Goal: Task Accomplishment & Management: Use online tool/utility

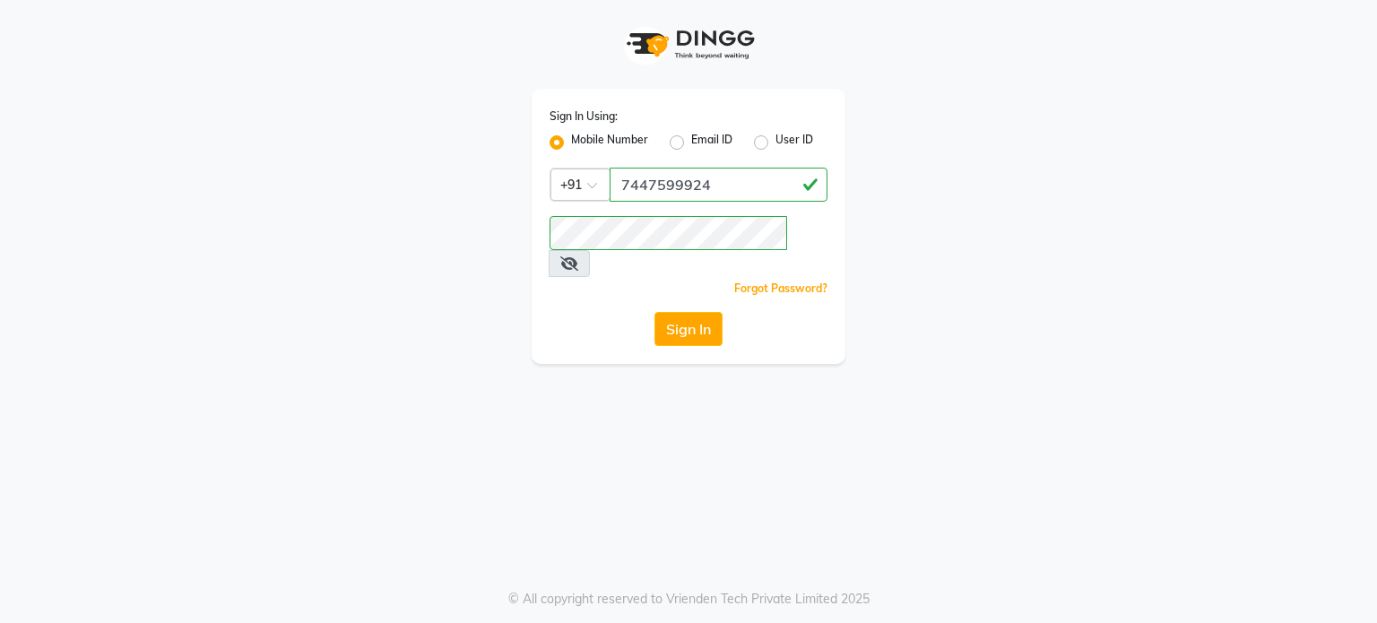
click at [687, 312] on button "Sign In" at bounding box center [689, 329] width 68 height 34
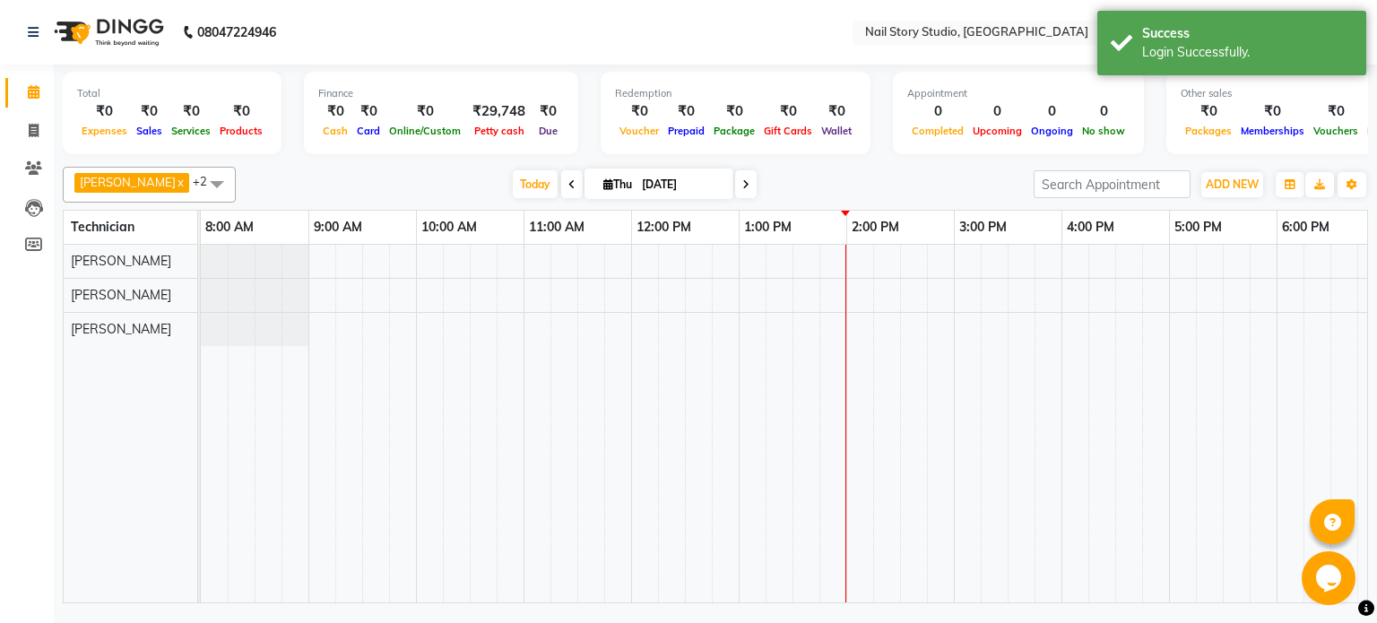
click at [619, 178] on span "Thu" at bounding box center [618, 184] width 38 height 13
select select "9"
select select "2025"
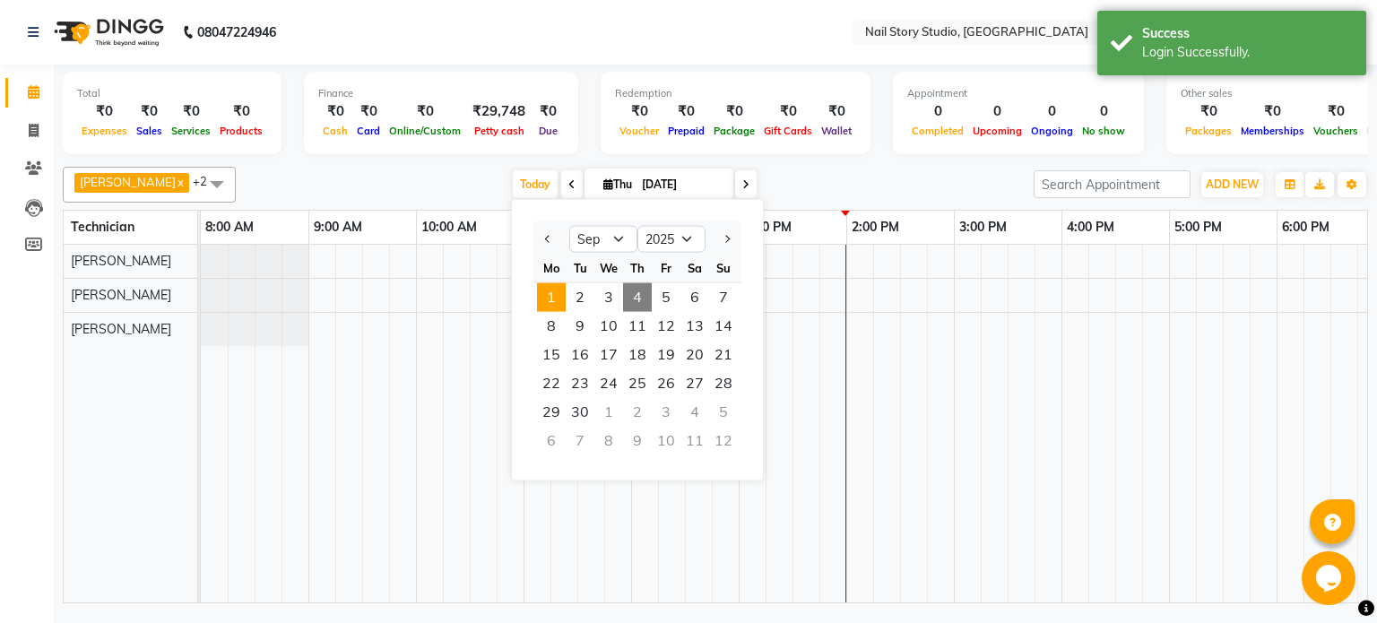
click at [542, 299] on span "1" at bounding box center [551, 297] width 29 height 29
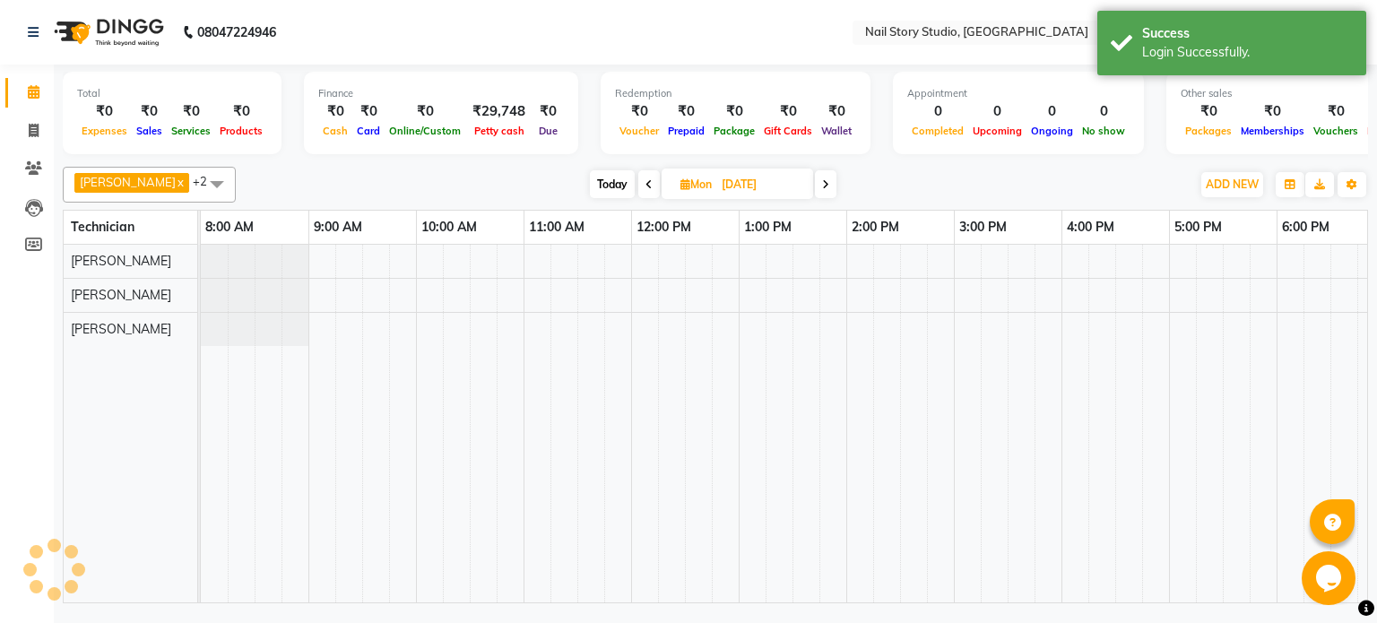
scroll to position [0, 231]
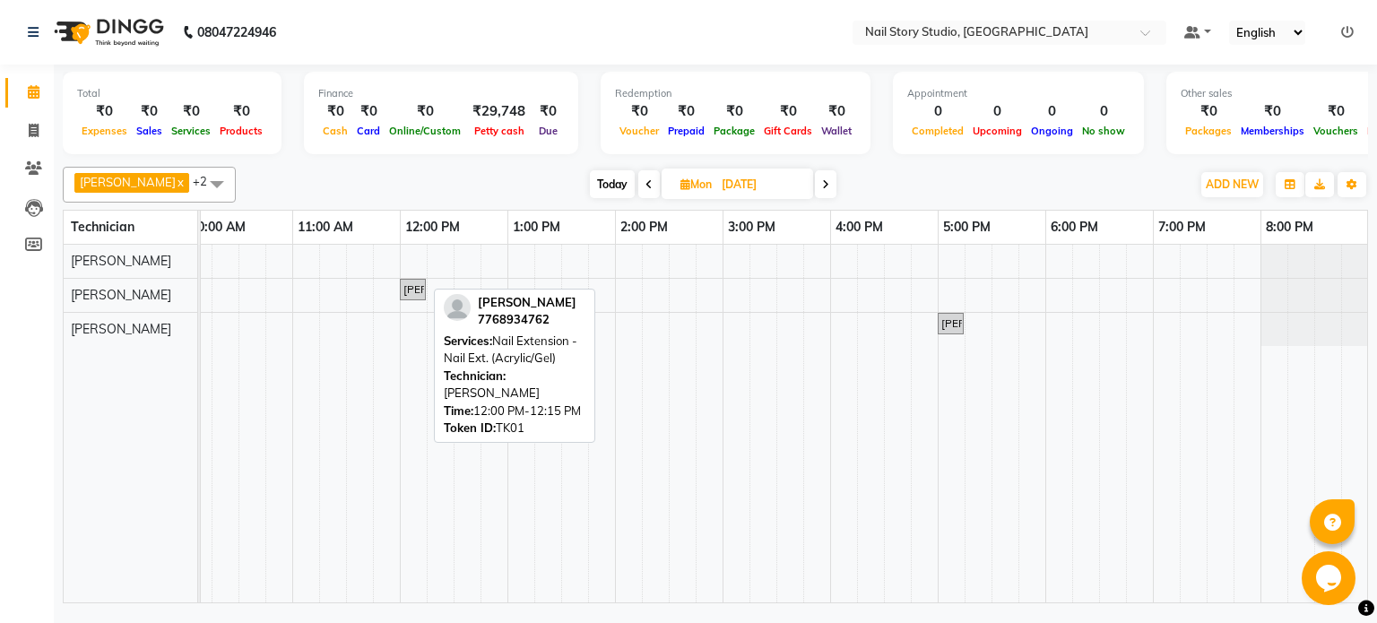
click at [419, 287] on div "[PERSON_NAME], TK01, 12:00 PM-12:15 PM, Nail Extension - Nail Ext. (Acrylic/Gel)" at bounding box center [413, 290] width 22 height 16
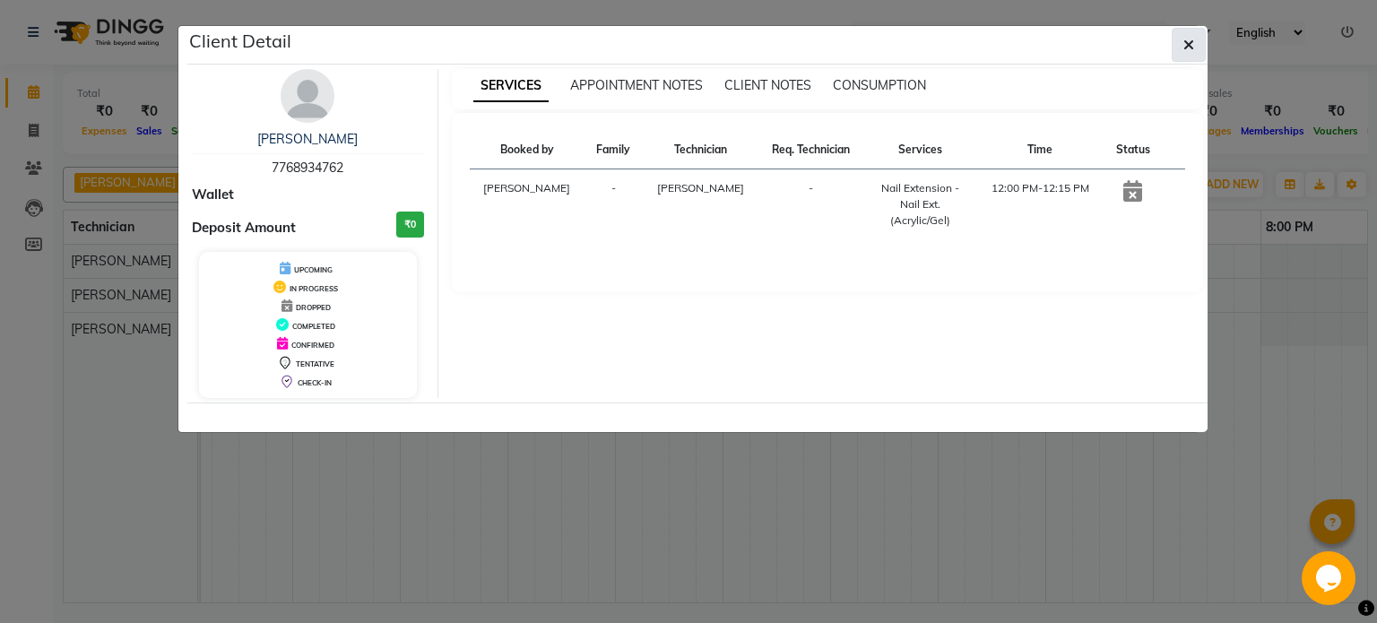
click at [1179, 51] on button "button" at bounding box center [1189, 45] width 34 height 34
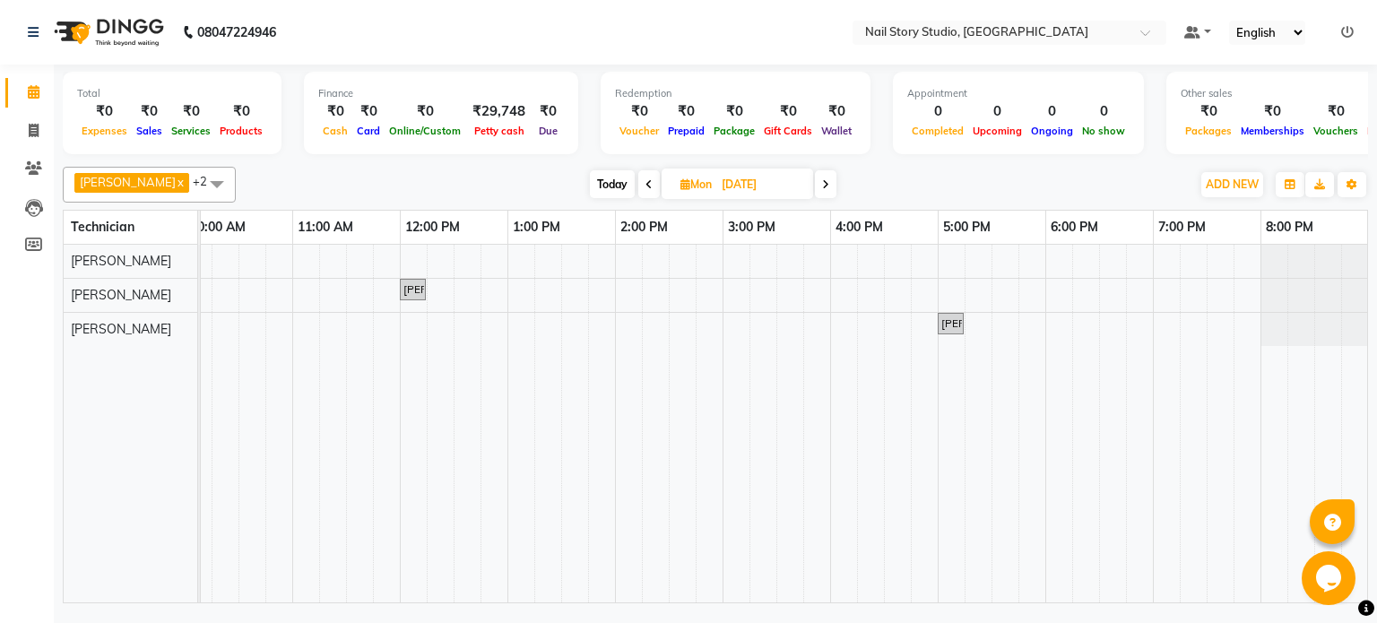
click at [815, 180] on span at bounding box center [826, 184] width 22 height 28
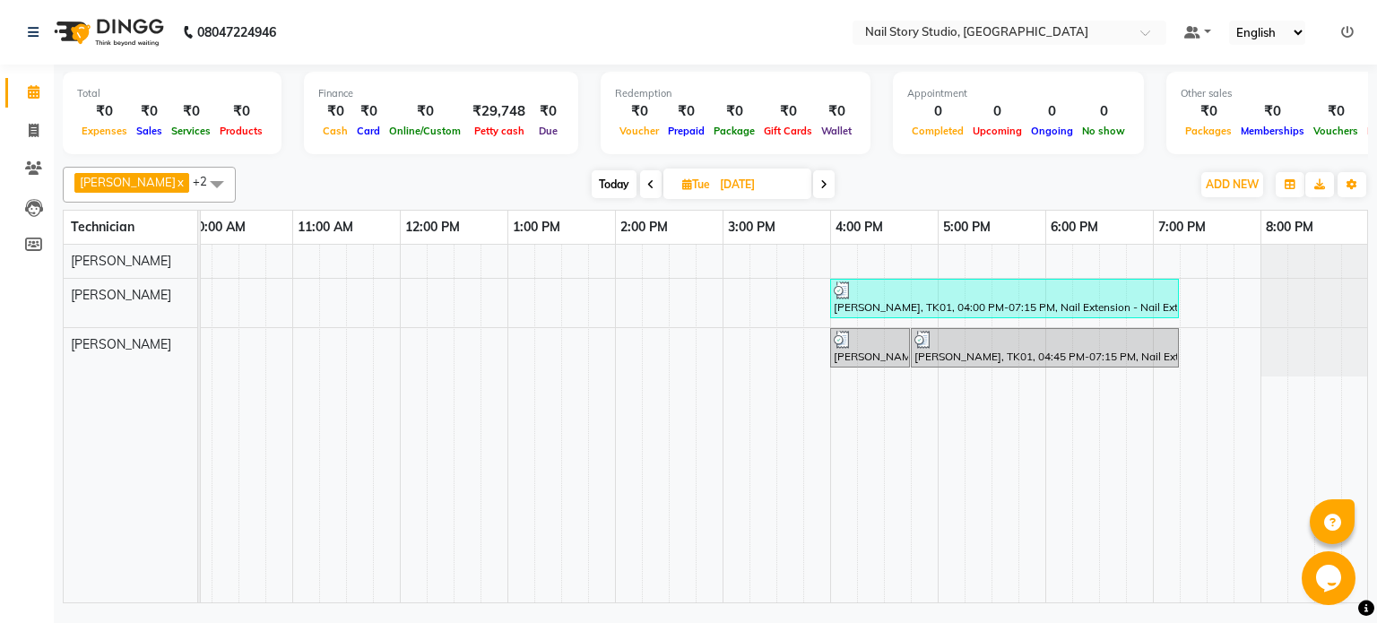
click at [814, 196] on span at bounding box center [824, 184] width 22 height 28
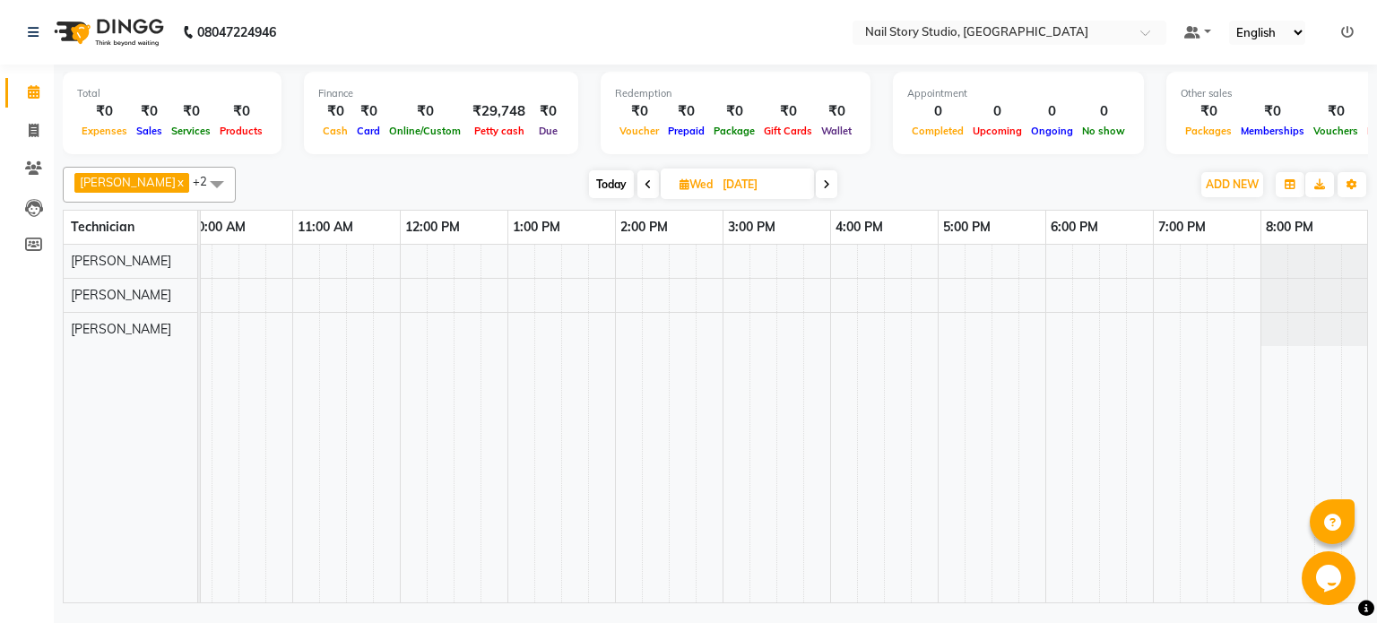
click at [825, 186] on span at bounding box center [827, 184] width 22 height 28
click at [565, 178] on span at bounding box center [572, 184] width 22 height 28
click at [818, 189] on span at bounding box center [827, 184] width 22 height 28
click at [736, 188] on span at bounding box center [746, 184] width 22 height 28
click at [650, 182] on icon at bounding box center [653, 184] width 7 height 11
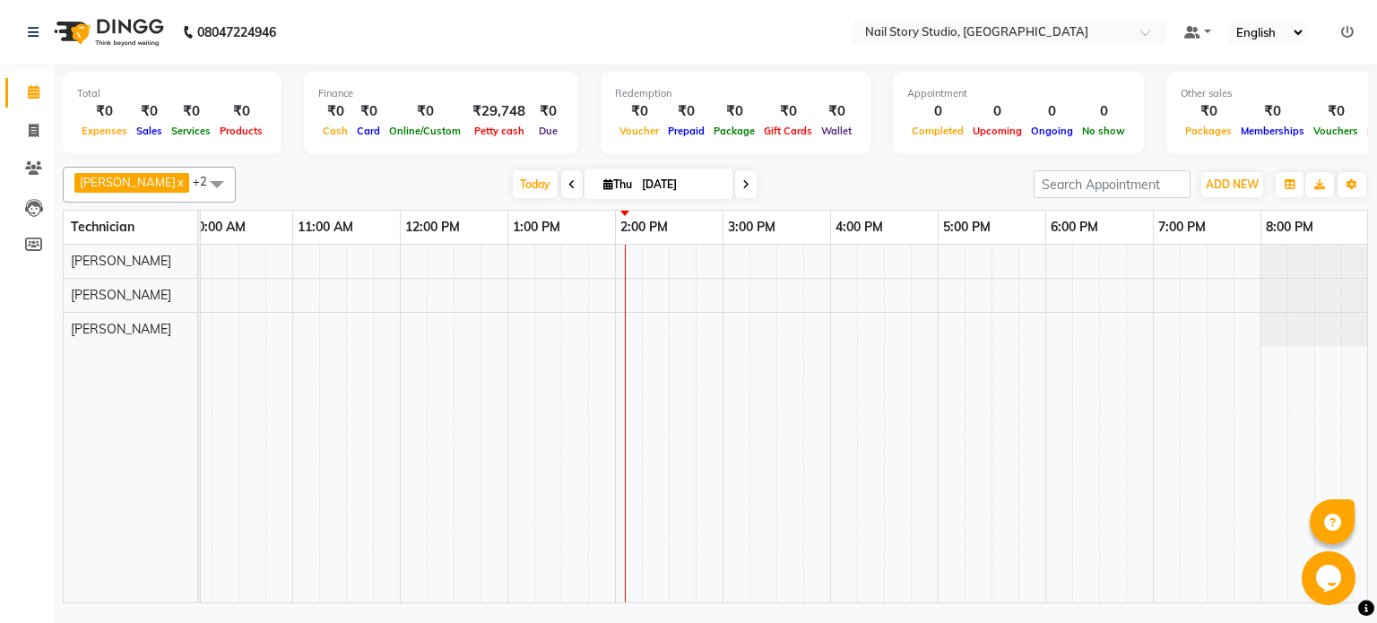
click at [568, 182] on icon at bounding box center [571, 184] width 7 height 11
click at [645, 180] on icon at bounding box center [648, 184] width 7 height 11
type input "[DATE]"
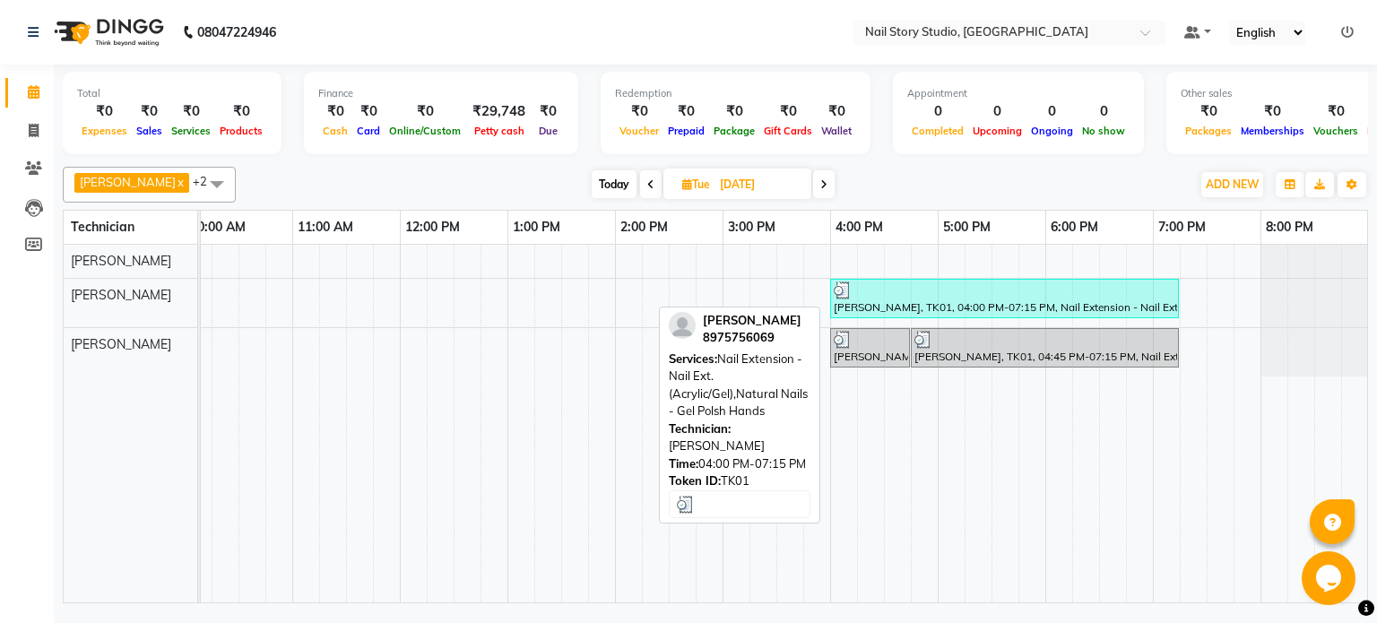
click at [1040, 293] on div at bounding box center [1005, 291] width 342 height 18
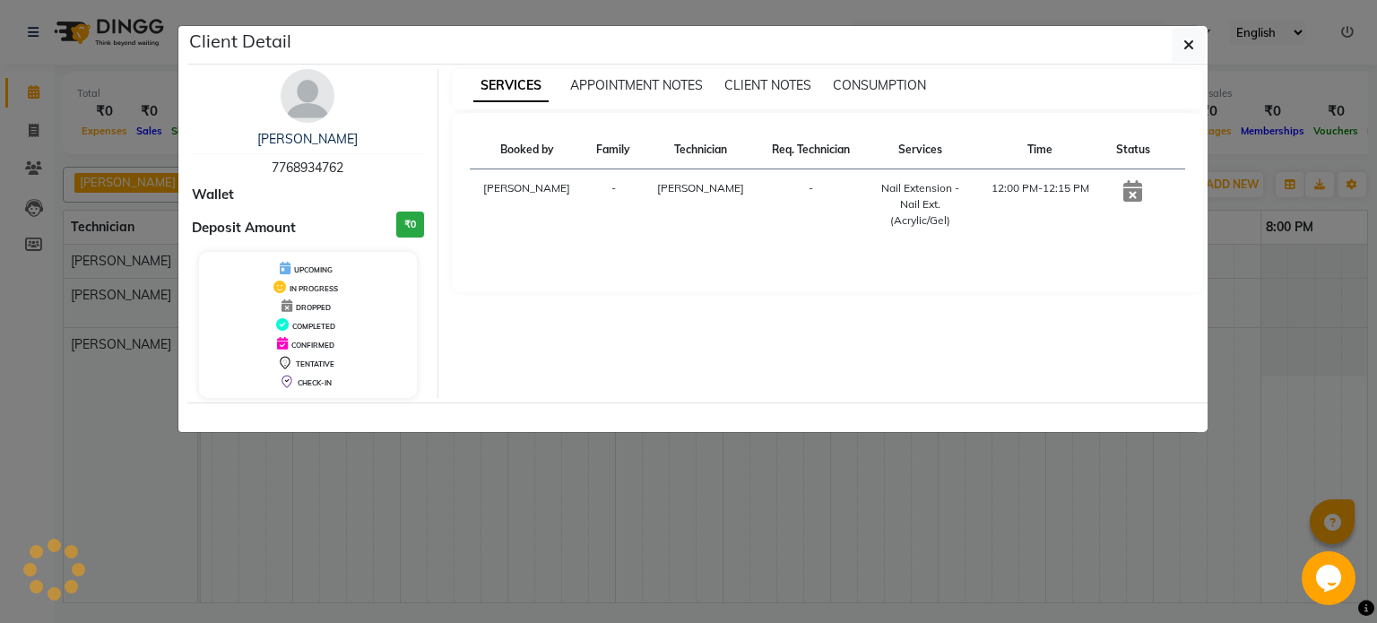
select select "3"
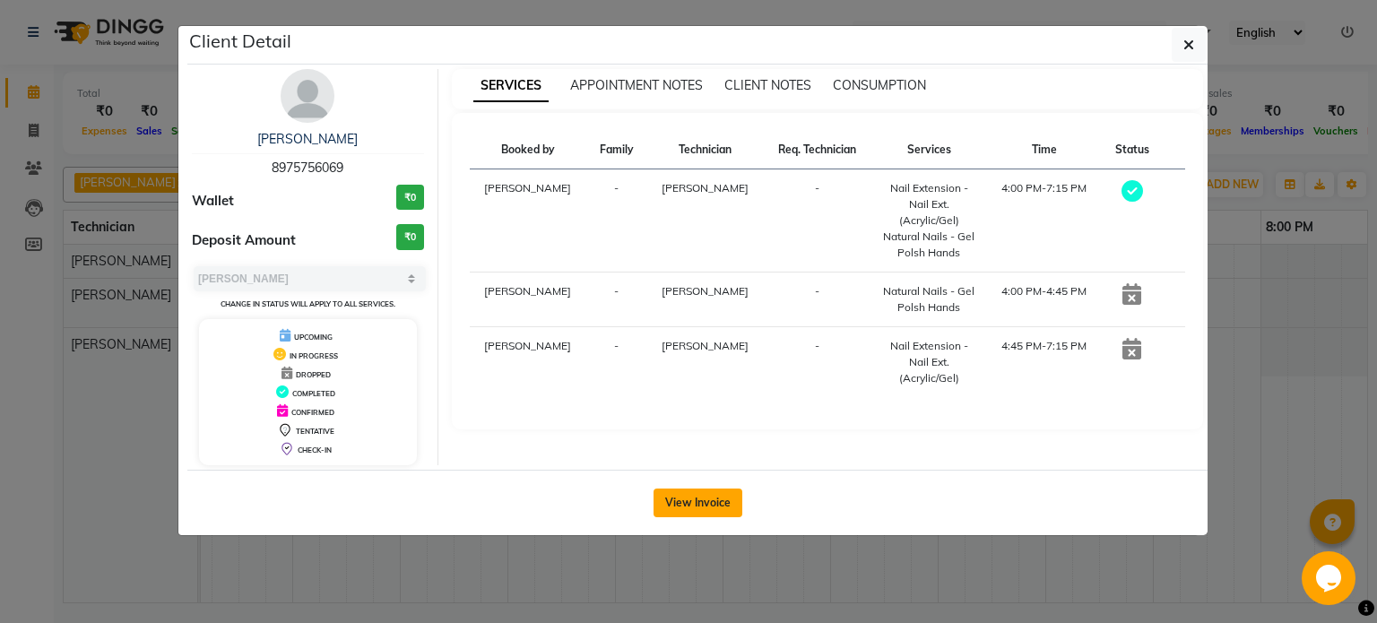
click at [697, 514] on button "View Invoice" at bounding box center [698, 503] width 89 height 29
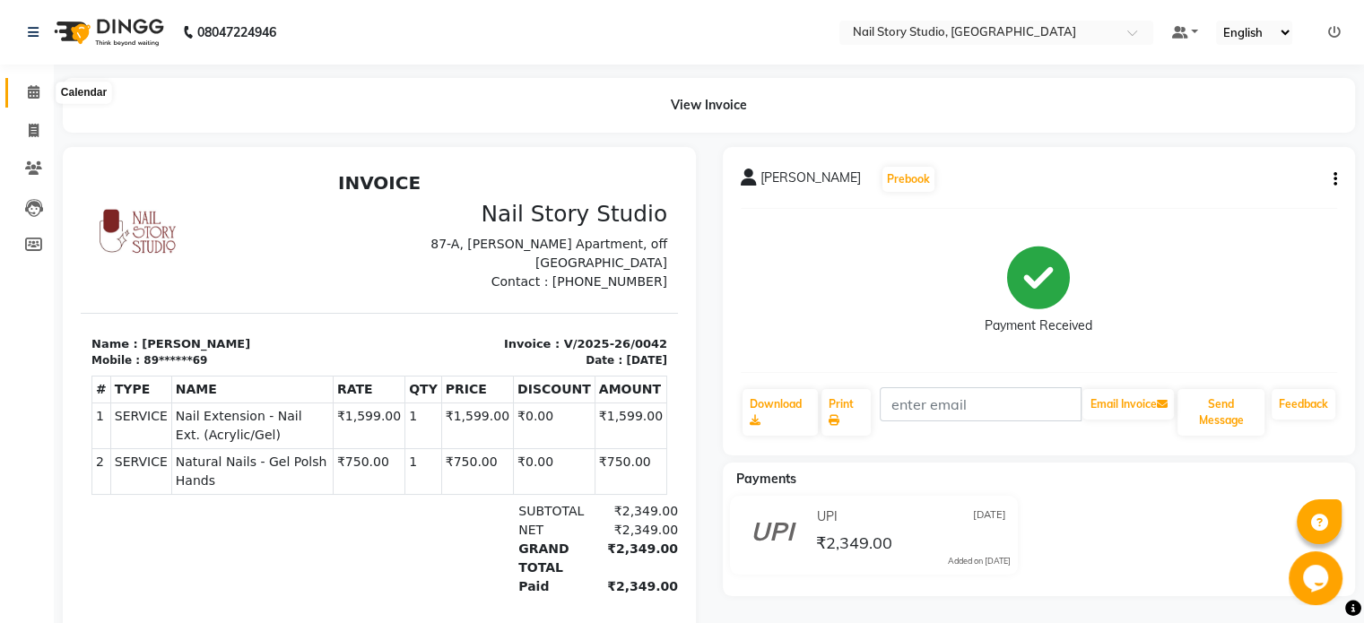
click at [36, 95] on icon at bounding box center [34, 91] width 12 height 13
